Goal: Browse casually: Explore the website without a specific task or goal

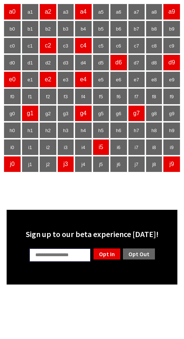
click at [80, 192] on body "a0 a1 a2 a3 a4 a5 a6 a7 a8 a9 b0 b1 b2 b3 b4 b5 b6 b7 b8 b9 c0 c1 c2 c3 c4 c5 c…" at bounding box center [92, 143] width 178 height 281
